Goal: Check status: Check status

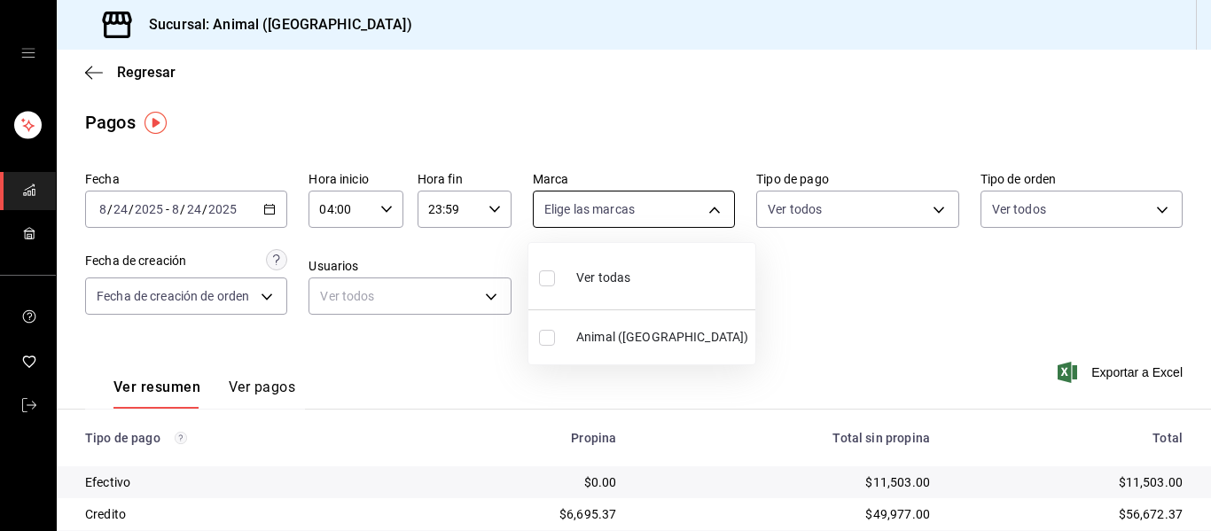
click at [703, 209] on body "Sucursal: Animal ([GEOGRAPHIC_DATA]) Regresar Pagos Fecha [DATE] [DATE] - [DATE…" at bounding box center [605, 265] width 1211 height 531
click at [661, 275] on li "Ver todas" at bounding box center [641, 276] width 227 height 52
type input "96838179-8fbb-4073-aae3-1789726318c8"
checkbox input "true"
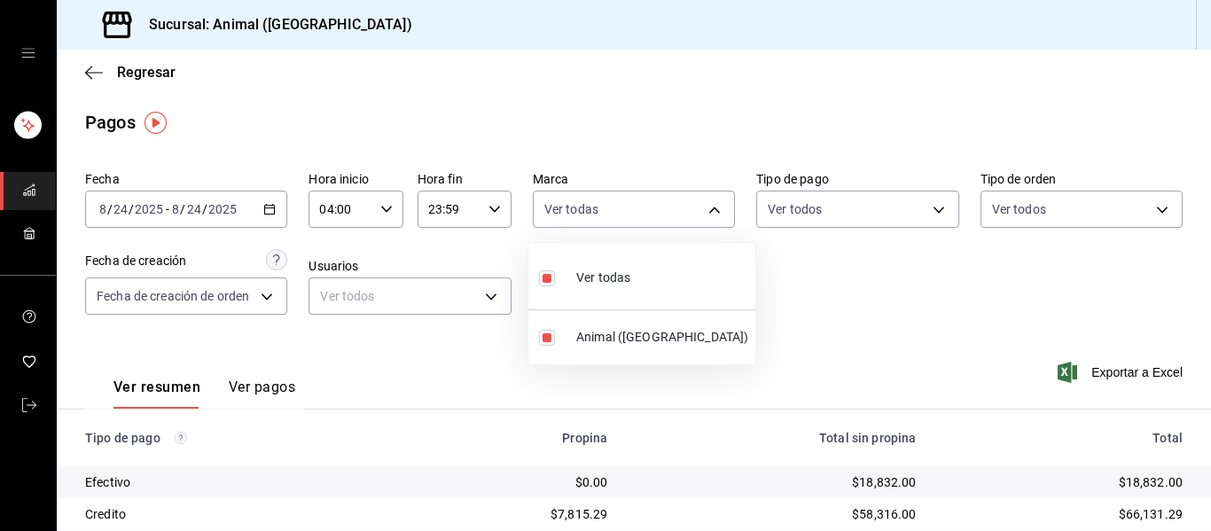
click at [871, 332] on div at bounding box center [605, 265] width 1211 height 531
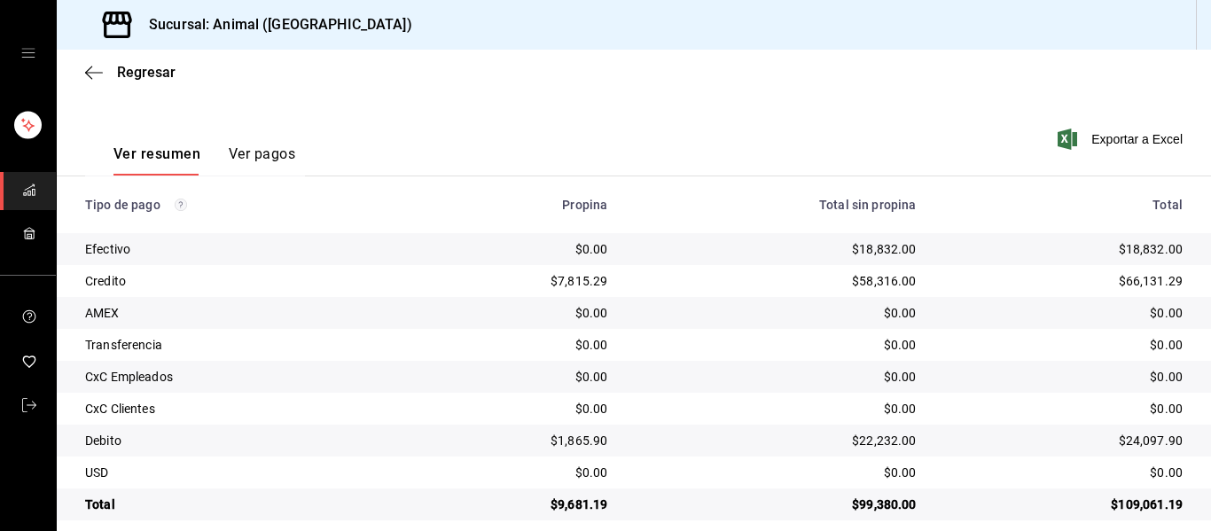
scroll to position [252, 0]
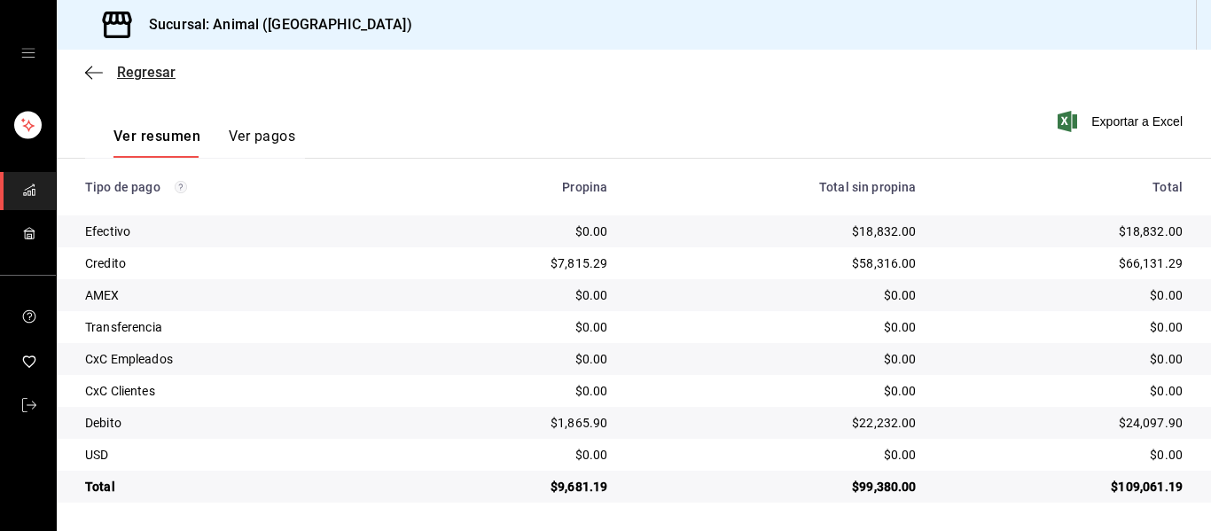
click at [88, 66] on icon "button" at bounding box center [94, 73] width 18 height 16
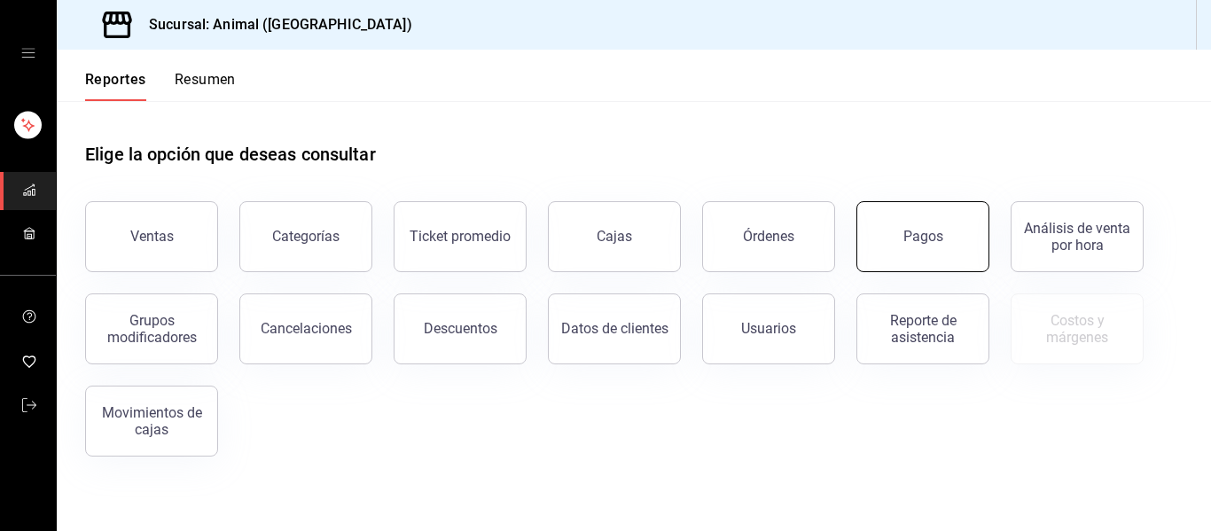
click at [917, 250] on button "Pagos" at bounding box center [922, 236] width 133 height 71
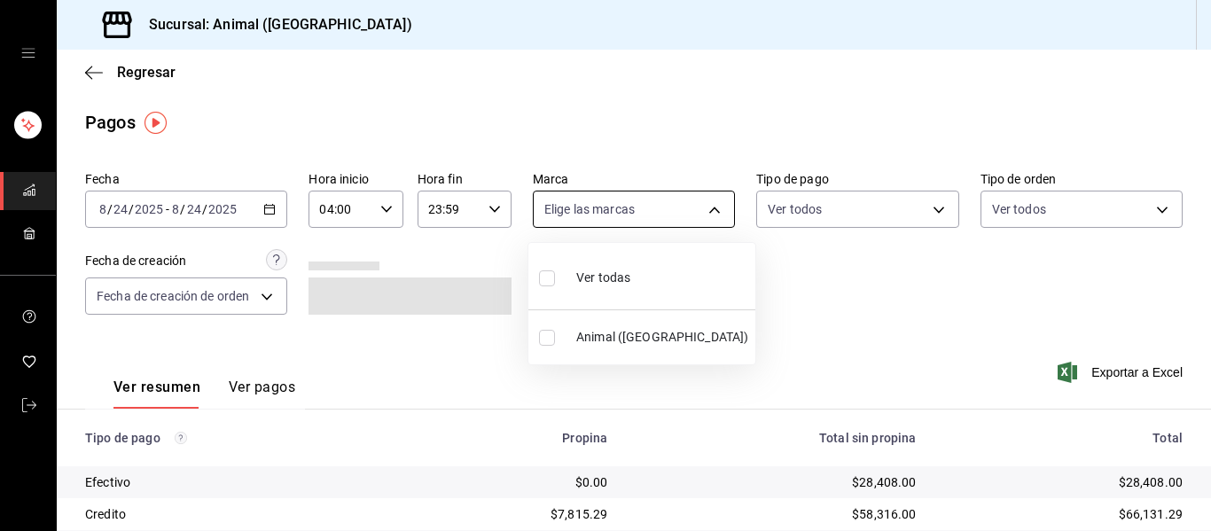
click at [710, 210] on body "Sucursal: Animal ([GEOGRAPHIC_DATA]) Regresar Pagos Fecha [DATE] [DATE] - [DATE…" at bounding box center [605, 265] width 1211 height 531
click at [692, 269] on li "Ver todas" at bounding box center [641, 276] width 227 height 52
type input "96838179-8fbb-4073-aae3-1789726318c8"
checkbox input "true"
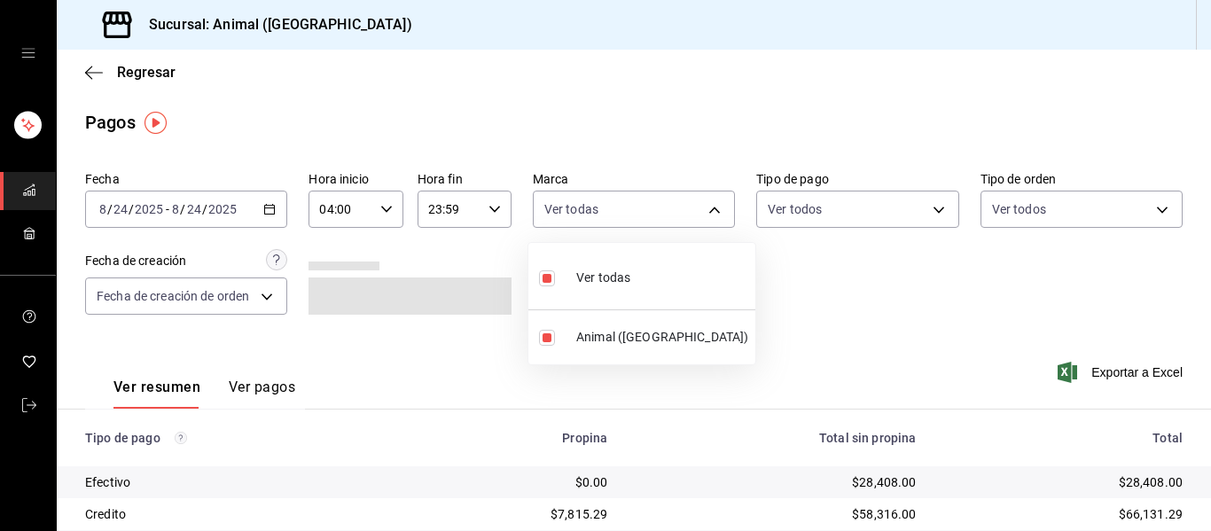
click at [902, 314] on div at bounding box center [605, 265] width 1211 height 531
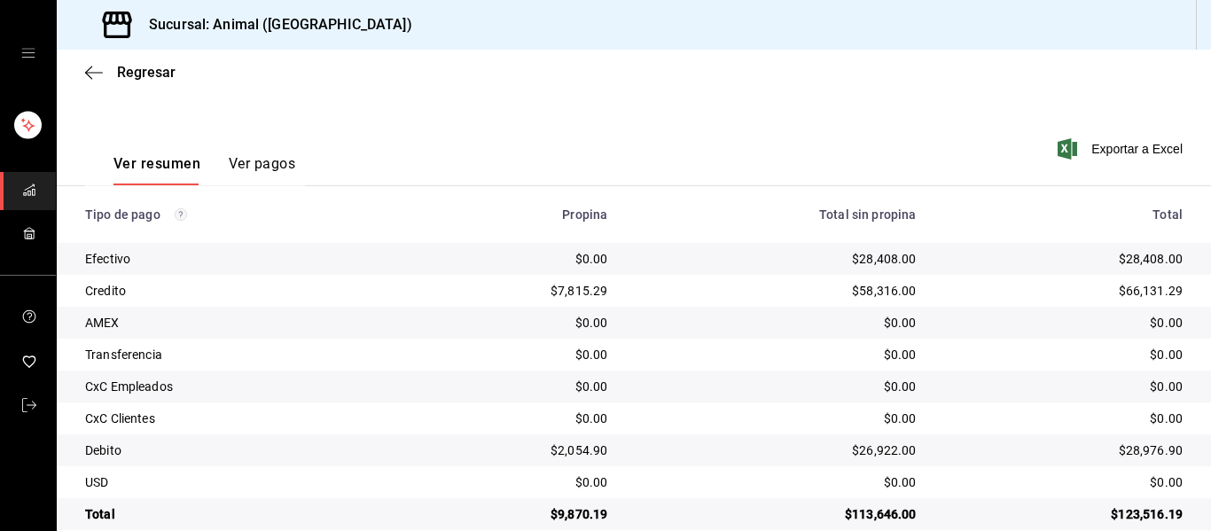
scroll to position [252, 0]
